Goal: Task Accomplishment & Management: Complete application form

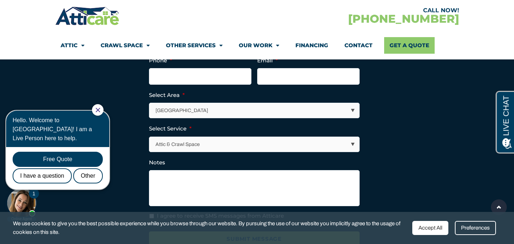
scroll to position [3223, 0]
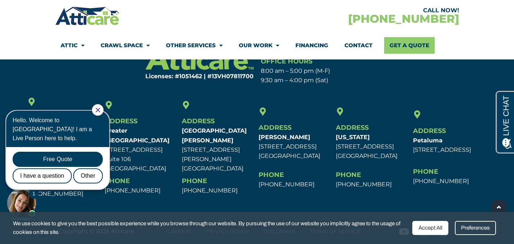
click at [100, 110] on icon "Close Chat" at bounding box center [98, 110] width 5 height 5
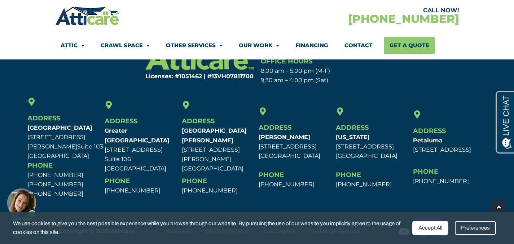
click at [427, 227] on div "Accept All" at bounding box center [430, 228] width 36 height 14
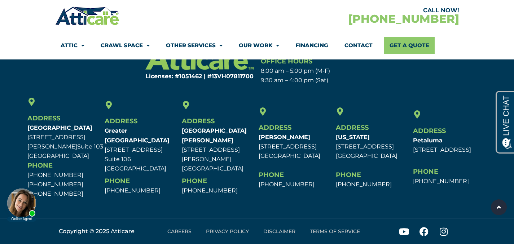
click at [182, 231] on link "Careers" at bounding box center [179, 231] width 39 height 17
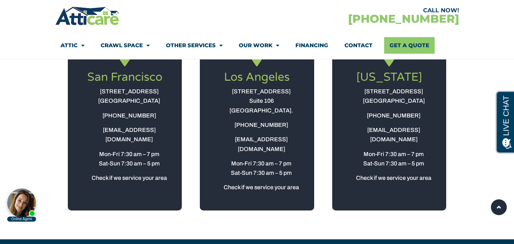
scroll to position [861, 0]
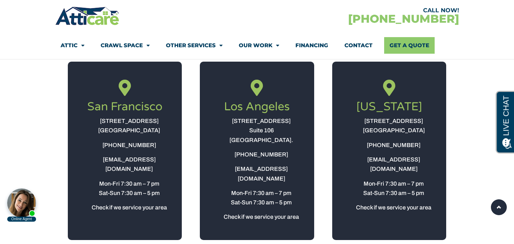
click at [261, 107] on link "Los Angeles​" at bounding box center [257, 107] width 66 height 14
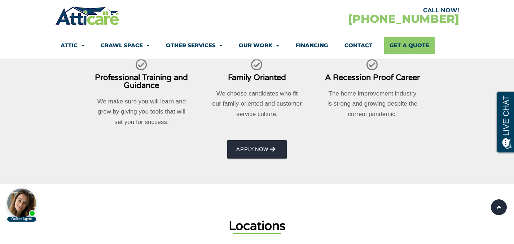
scroll to position [635, 0]
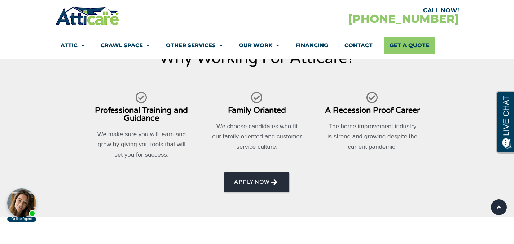
click at [260, 181] on span "AppLY NOW" at bounding box center [251, 182] width 35 height 12
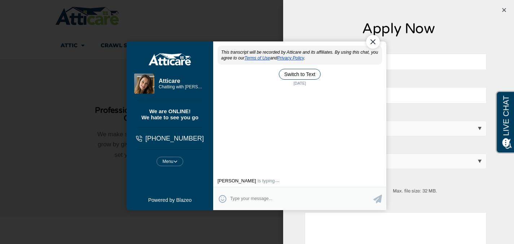
scroll to position [0, 0]
click at [372, 44] on div "Close Chat" at bounding box center [373, 42] width 14 height 14
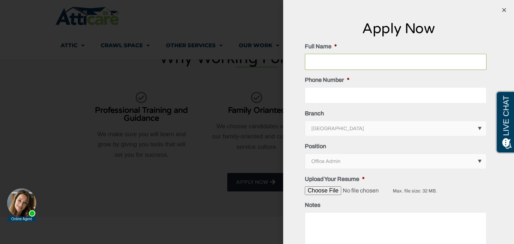
click at [334, 63] on input "Full Name *" at bounding box center [396, 62] width 182 height 16
type input "Brian Golden"
click at [316, 93] on input "Phone Number *" at bounding box center [396, 95] width 182 height 16
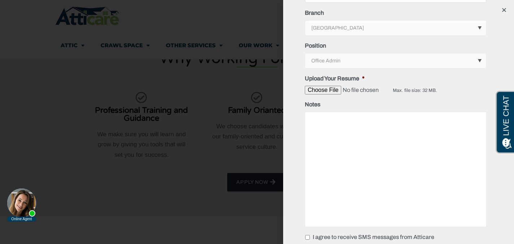
scroll to position [137, 0]
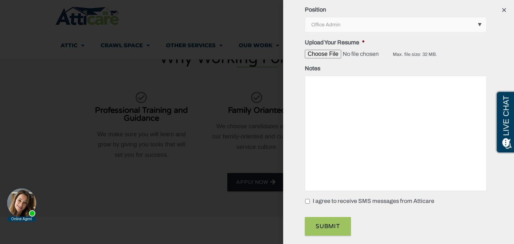
type input "5627600234"
click at [309, 201] on input "I agree to receive SMS messages from Atticare" at bounding box center [307, 201] width 5 height 5
checkbox input "true"
click at [325, 54] on input "Upload Your Resume *" at bounding box center [349, 54] width 88 height 9
type input "C:\fakepath\Brian_Golden's_Resume.pdf"
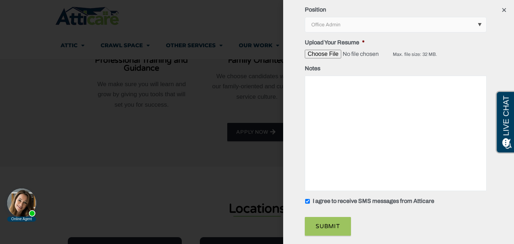
scroll to position [683, 0]
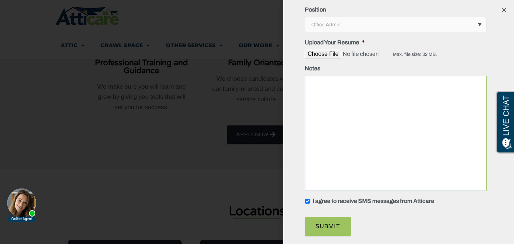
click at [326, 91] on textarea "Notes" at bounding box center [396, 133] width 182 height 115
paste textarea "I’m excited to apply for the Administrative Assistant position. With three year…"
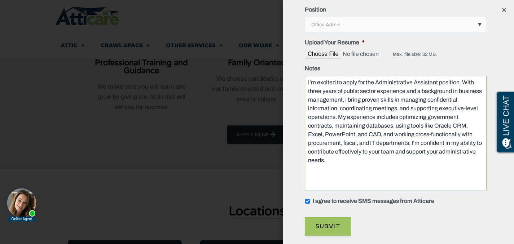
click at [436, 83] on textarea "I’m excited to apply for the Administrative Assistant position. With three year…" at bounding box center [396, 133] width 182 height 115
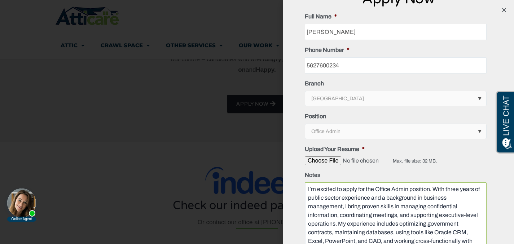
scroll to position [40, 0]
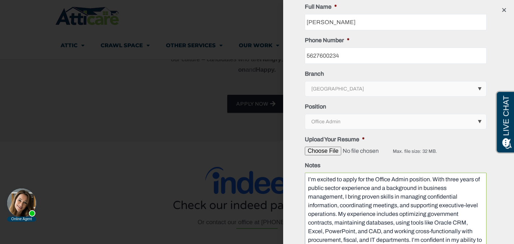
click at [467, 223] on textarea "I’m excited to apply for the Office Admin position. With three years of public …" at bounding box center [396, 230] width 182 height 115
click at [319, 233] on textarea "I’m excited to apply for the Office Admin position. With three years of public …" at bounding box center [396, 230] width 182 height 115
click at [350, 231] on textarea "I’m excited to apply for the Office Admin position. With three years of public …" at bounding box center [396, 230] width 182 height 115
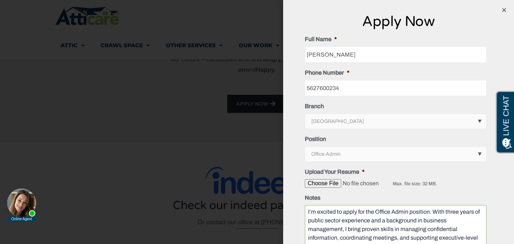
scroll to position [6, 0]
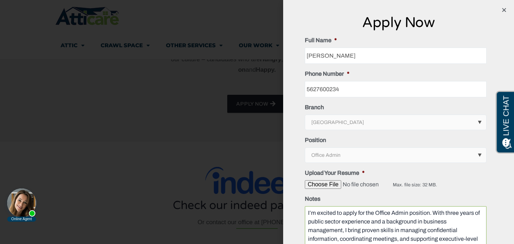
type textarea "I’m excited to apply for the Office Admin position. With three years of public …"
click at [475, 122] on select "[GEOGRAPHIC_DATA] [GEOGRAPHIC_DATA] [US_STATE] / [US_STATE] Area" at bounding box center [396, 122] width 181 height 15
click at [306, 115] on select "[GEOGRAPHIC_DATA] [GEOGRAPHIC_DATA] [US_STATE] / [US_STATE] Area" at bounding box center [396, 122] width 181 height 15
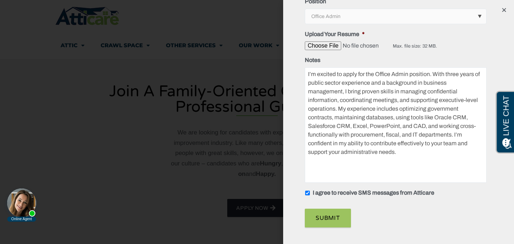
scroll to position [159, 0]
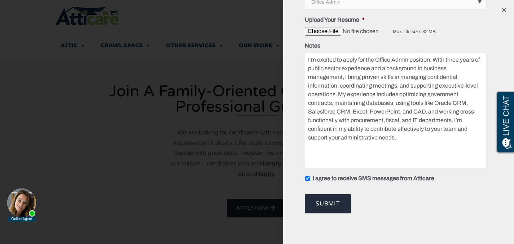
click at [328, 210] on input "Submit" at bounding box center [328, 203] width 46 height 19
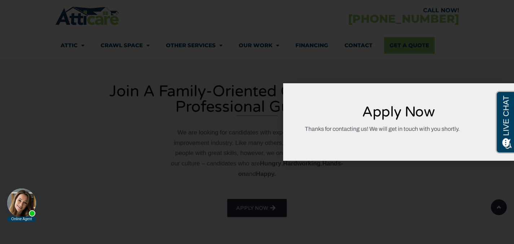
scroll to position [0, 0]
click at [353, 62] on div "Apply Now Thanks for contacting us! We will get in touch with you shortly." at bounding box center [257, 122] width 514 height 244
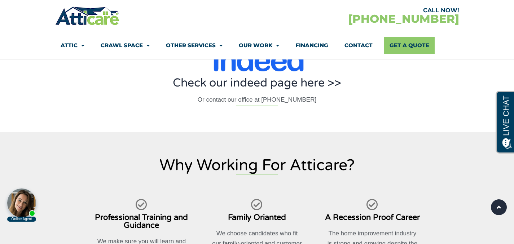
scroll to position [527, 0]
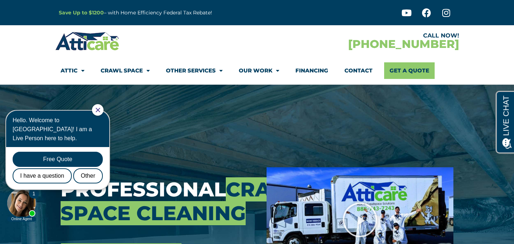
click at [100, 109] on icon "Close Chat" at bounding box center [98, 110] width 5 height 5
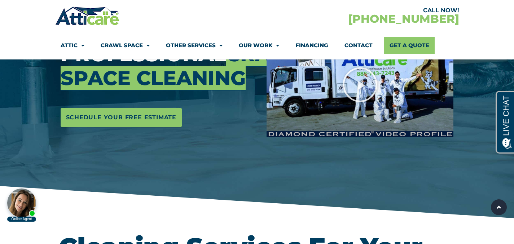
scroll to position [35, 0]
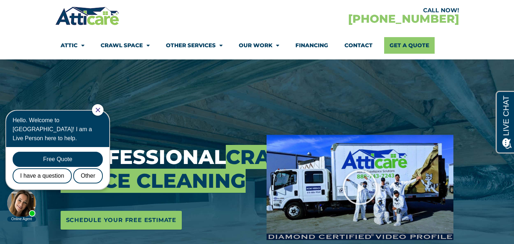
scroll to position [37, 0]
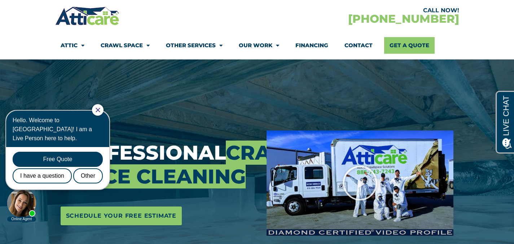
click at [100, 110] on icon "Close Chat" at bounding box center [98, 110] width 5 height 5
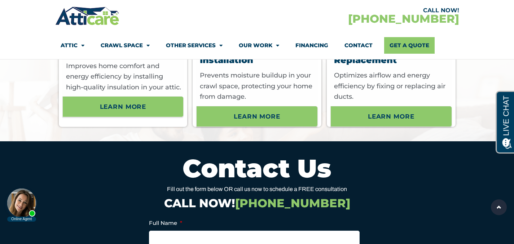
scroll to position [3092, 0]
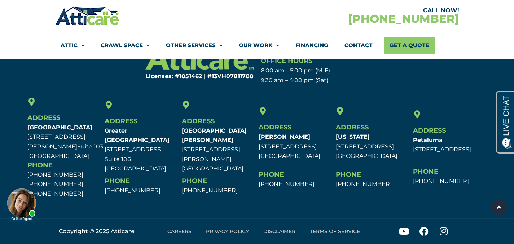
click at [186, 230] on link "Careers" at bounding box center [179, 231] width 39 height 17
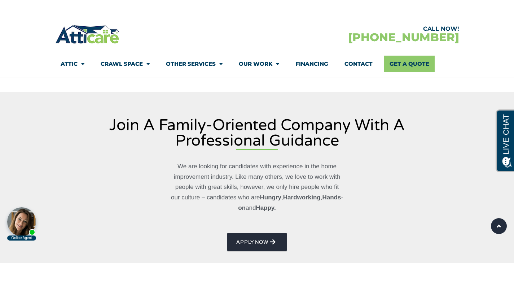
scroll to position [272, 0]
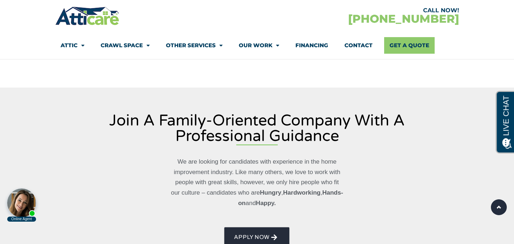
click at [251, 235] on span "AppLY NOW" at bounding box center [251, 238] width 35 height 12
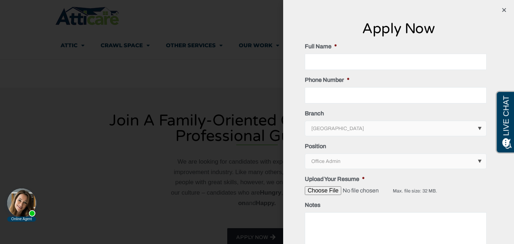
click at [475, 160] on select "Office Admin Labor/Field Tech/Sales" at bounding box center [396, 161] width 181 height 15
click at [476, 129] on select "[GEOGRAPHIC_DATA] [GEOGRAPHIC_DATA] [US_STATE] / [US_STATE] Area" at bounding box center [396, 128] width 181 height 15
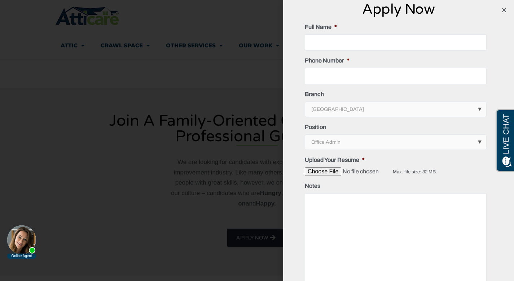
scroll to position [0, 0]
